Goal: Task Accomplishment & Management: Use online tool/utility

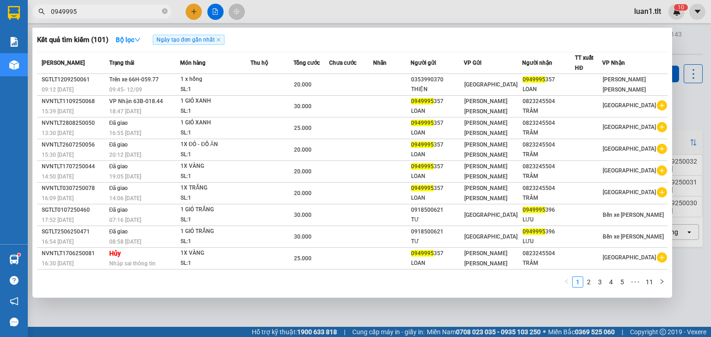
click at [141, 14] on input "0949995" at bounding box center [105, 11] width 109 height 10
click at [140, 14] on input "0949995" at bounding box center [105, 11] width 109 height 10
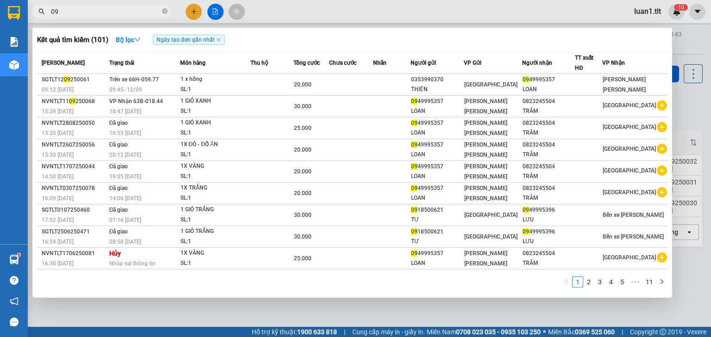
click at [99, 10] on input "09" at bounding box center [105, 11] width 109 height 10
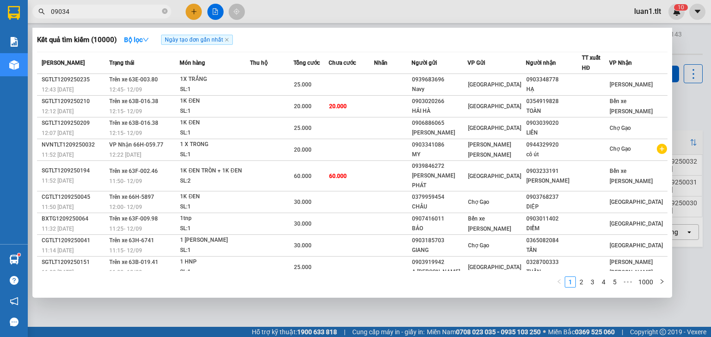
type input "090344"
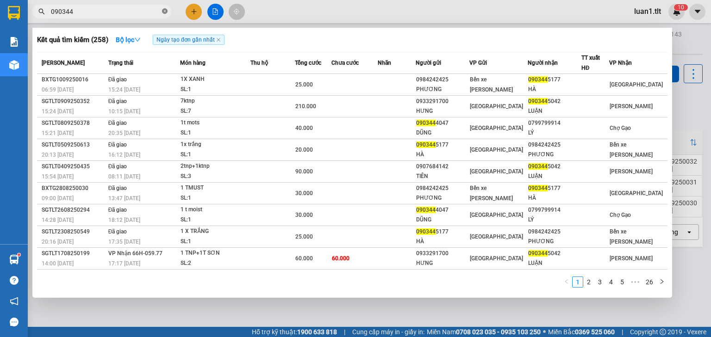
click at [165, 9] on icon "close-circle" at bounding box center [165, 11] width 6 height 6
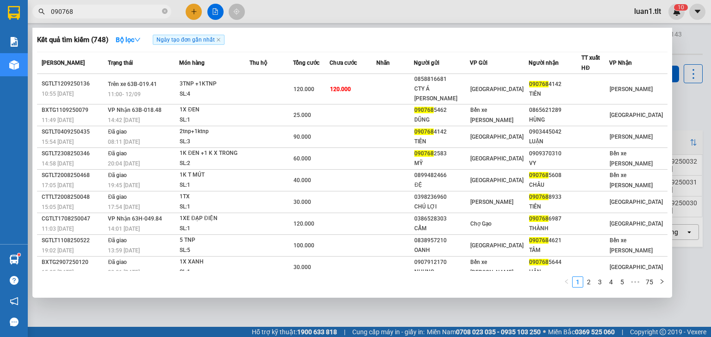
type input "090768"
click at [167, 9] on span "090768" at bounding box center [101, 12] width 139 height 14
click at [167, 9] on icon "close-circle" at bounding box center [165, 11] width 6 height 6
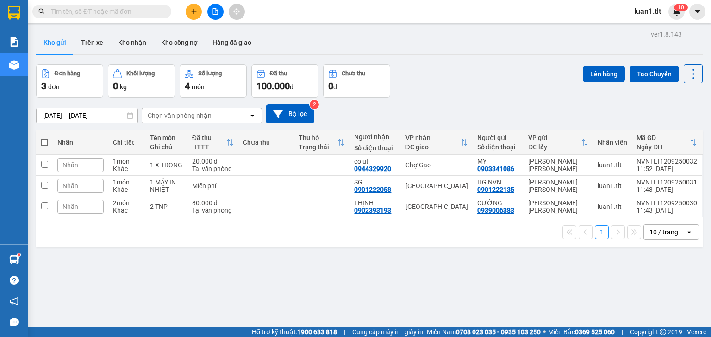
click at [146, 12] on input "text" at bounding box center [105, 11] width 109 height 10
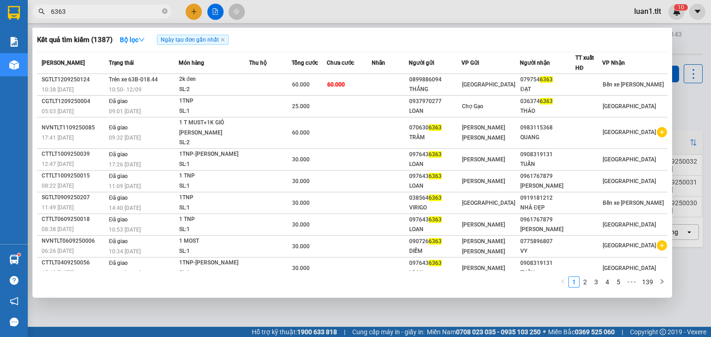
type input "6363"
